Goal: Transaction & Acquisition: Purchase product/service

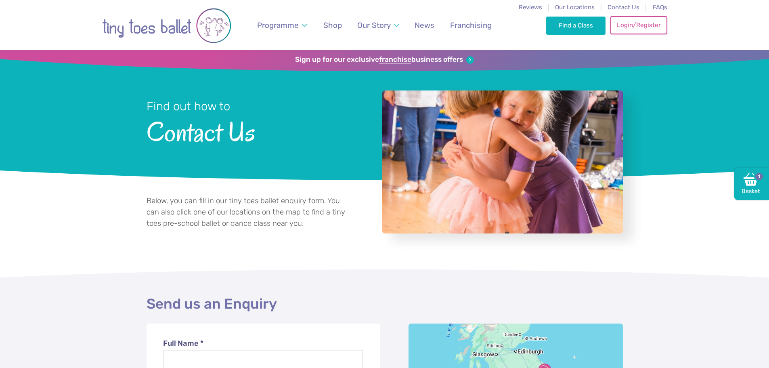
click at [644, 30] on link "Login/Register" at bounding box center [638, 25] width 57 height 18
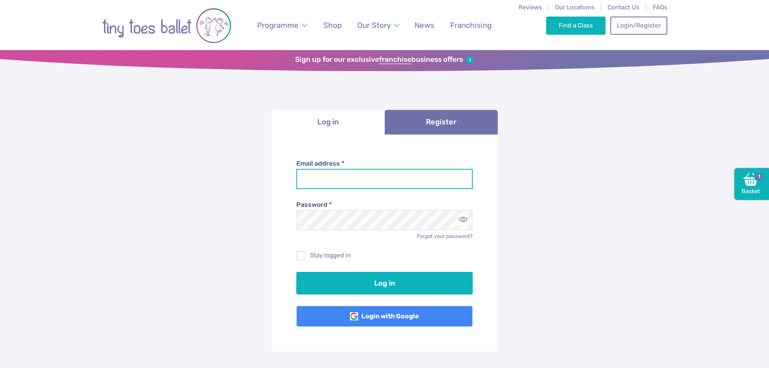
click at [336, 185] on input "Email address *" at bounding box center [384, 179] width 176 height 20
type input "**********"
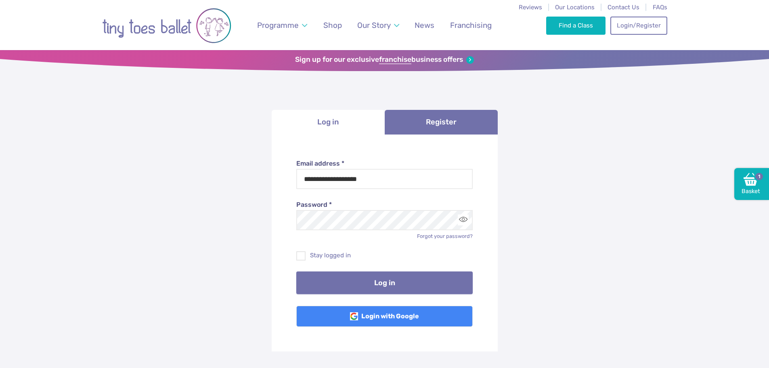
click at [337, 288] on button "Log in" at bounding box center [384, 282] width 176 height 23
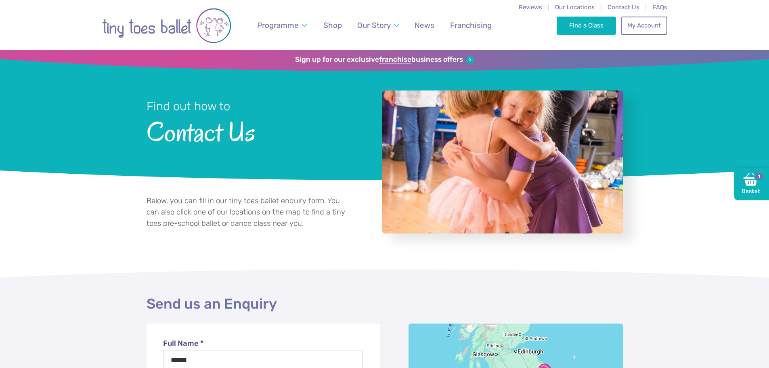
select select "**"
click at [568, 28] on link "Find a Class" at bounding box center [586, 25] width 59 height 18
click at [747, 190] on link "Basket 1" at bounding box center [751, 184] width 35 height 32
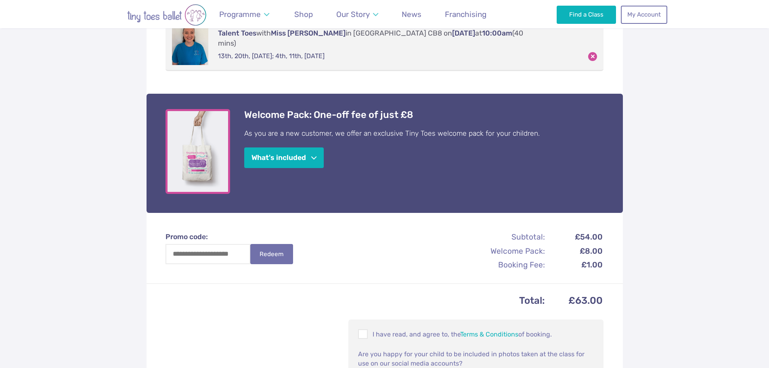
scroll to position [323, 0]
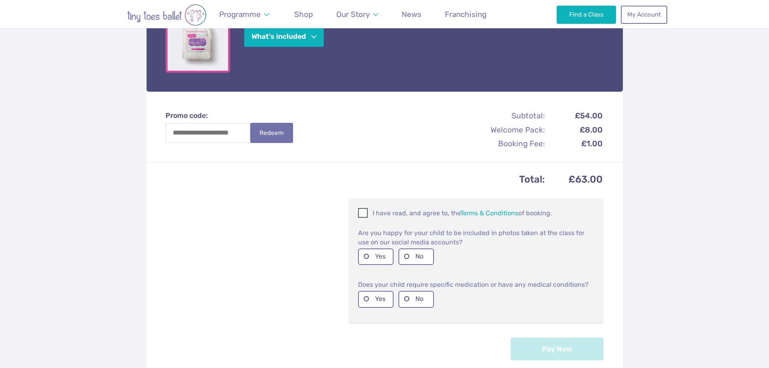
click at [364, 210] on span at bounding box center [363, 214] width 9 height 8
click at [369, 248] on label "Yes" at bounding box center [376, 256] width 36 height 17
click at [405, 291] on label "No" at bounding box center [417, 299] width 36 height 17
click at [540, 346] on button "Pay Now" at bounding box center [557, 348] width 93 height 23
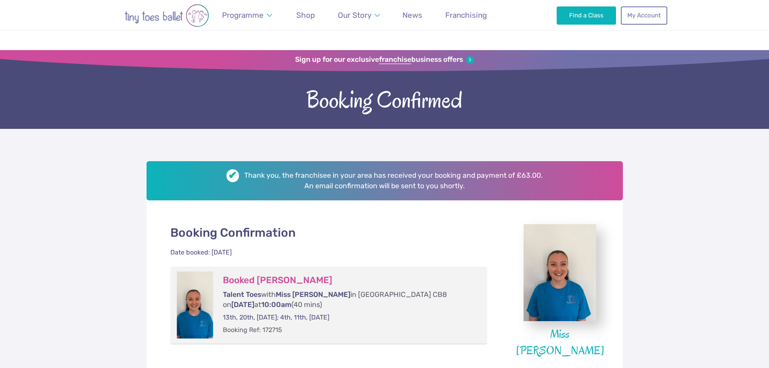
scroll to position [40, 0]
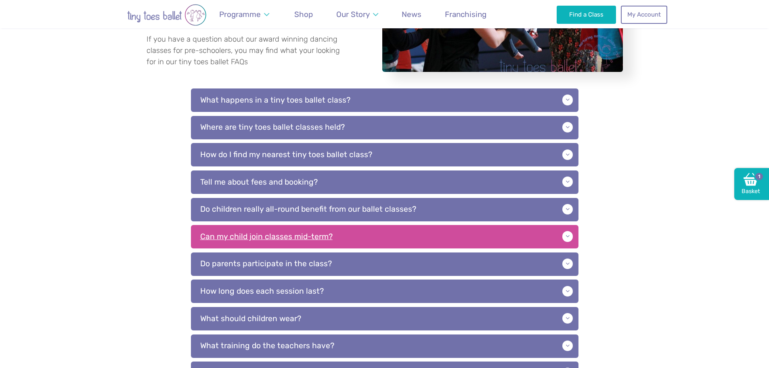
scroll to position [202, 0]
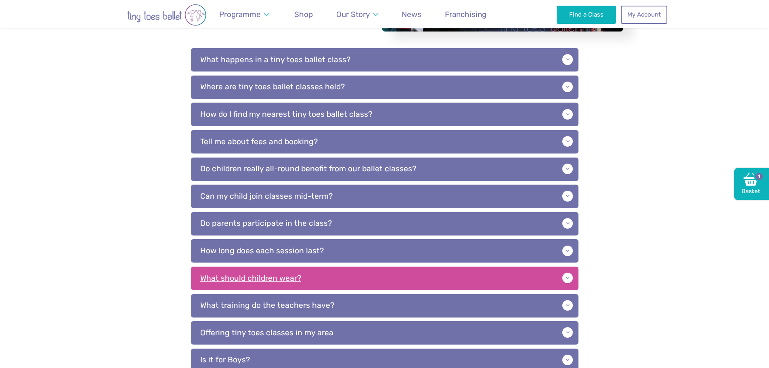
click at [330, 272] on p "What should children wear?" at bounding box center [385, 277] width 388 height 23
